Goal: Task Accomplishment & Management: Manage account settings

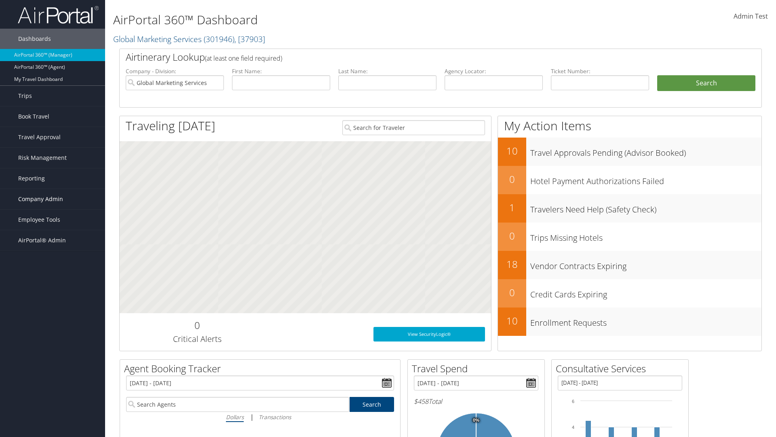
click at [53, 199] on span "Company Admin" at bounding box center [40, 199] width 45 height 20
click at [53, 373] on link "Airtinerary® Settings" at bounding box center [52, 373] width 105 height 12
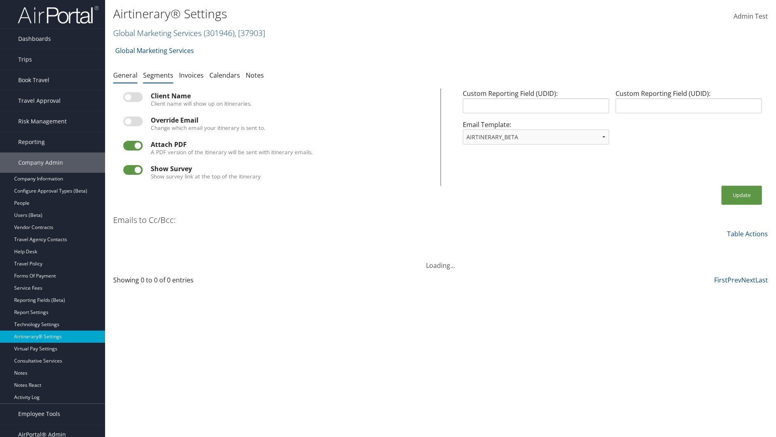
click at [158, 75] on link "Segments" at bounding box center [158, 75] width 30 height 9
